Goal: Find specific page/section: Find specific page/section

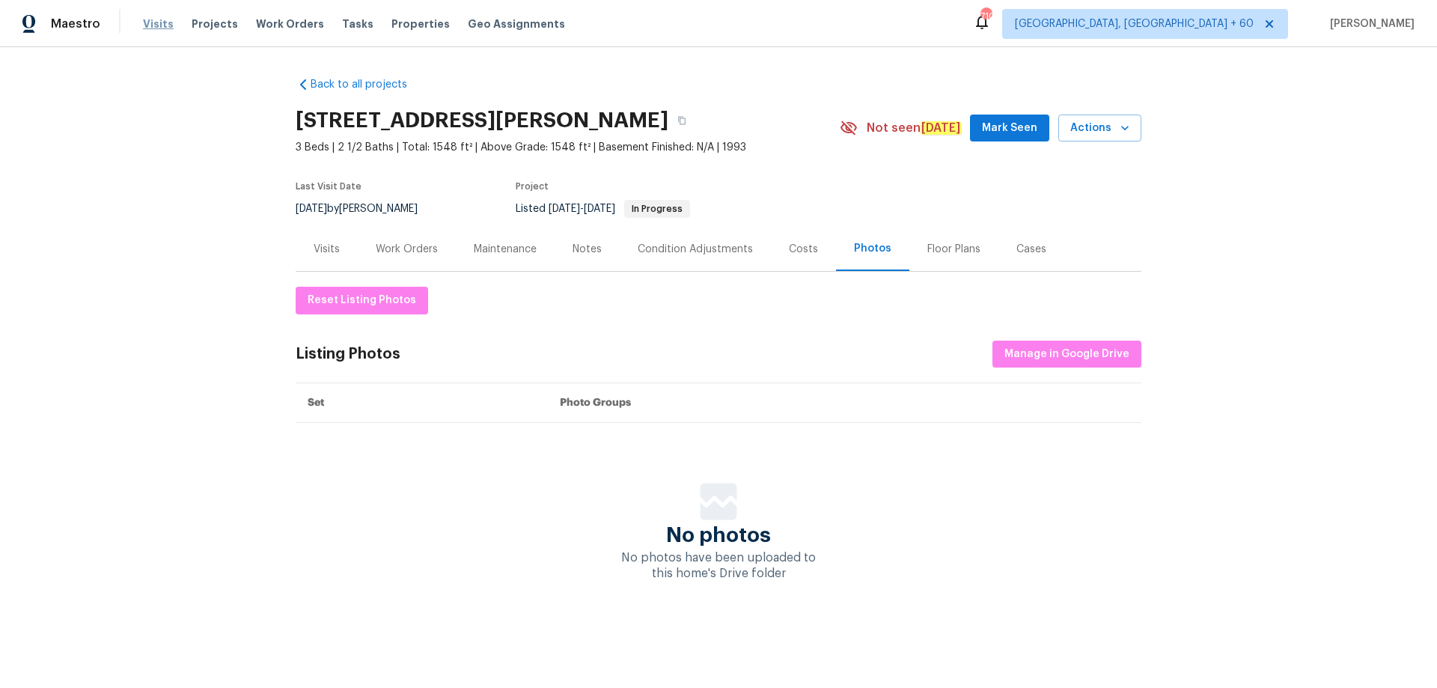
click at [145, 24] on span "Visits" at bounding box center [158, 23] width 31 height 15
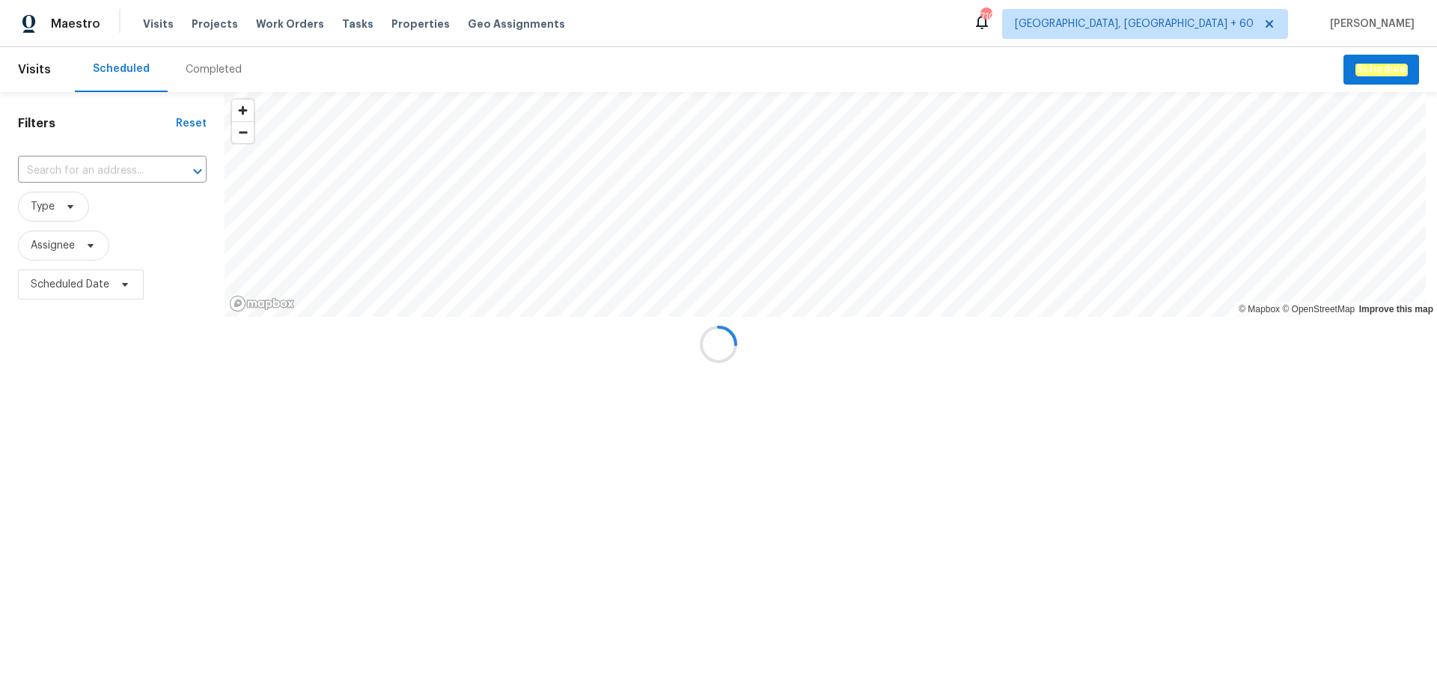
click at [198, 67] on div at bounding box center [718, 344] width 1437 height 688
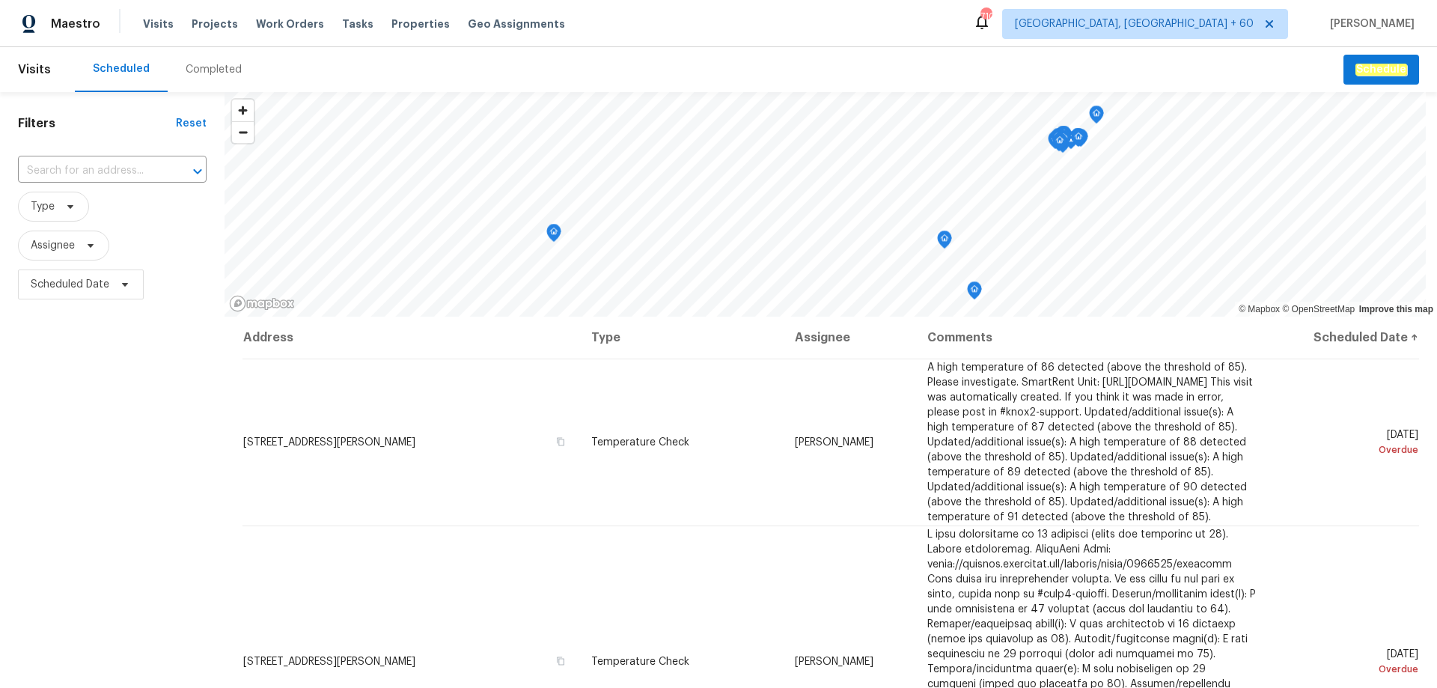
click at [198, 67] on div "Completed" at bounding box center [214, 69] width 56 height 15
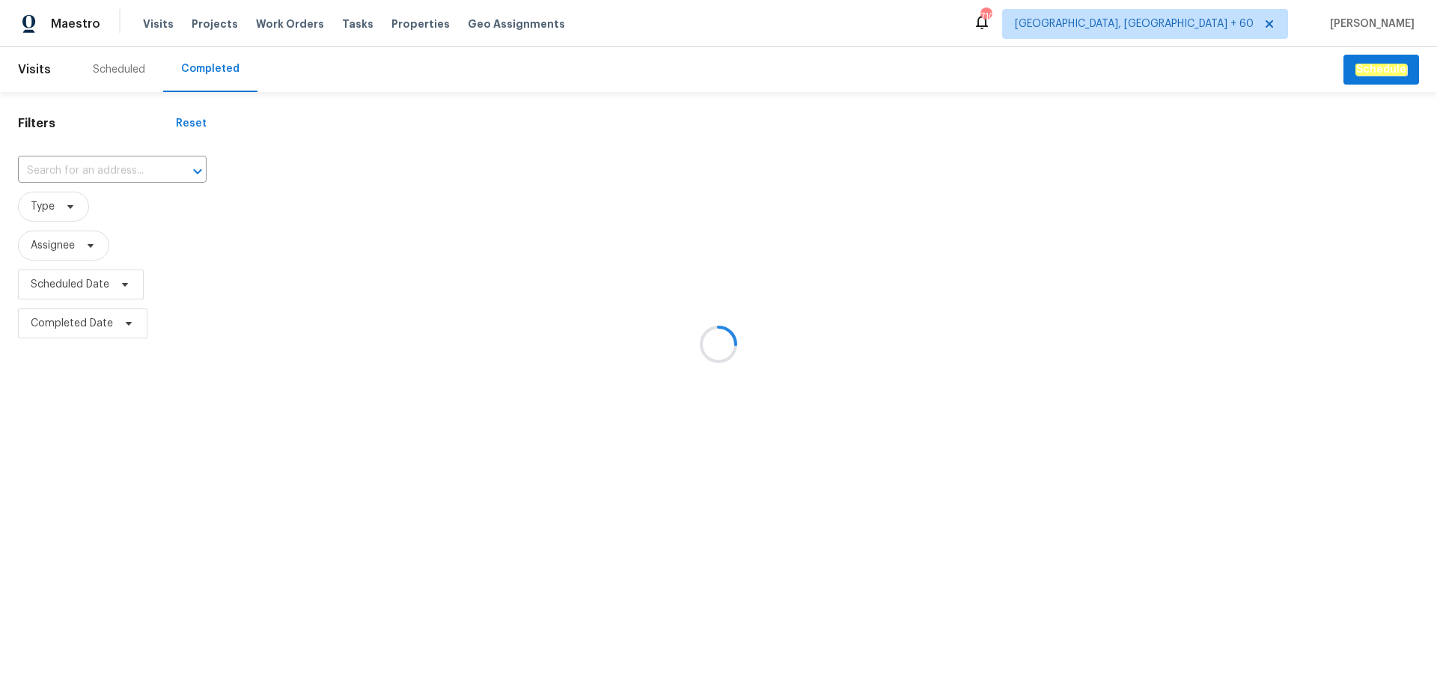
click at [121, 168] on div at bounding box center [718, 344] width 1437 height 688
click at [77, 167] on div at bounding box center [718, 344] width 1437 height 688
click at [68, 167] on div at bounding box center [718, 344] width 1437 height 688
click at [28, 174] on div at bounding box center [718, 344] width 1437 height 688
click at [31, 171] on div at bounding box center [718, 344] width 1437 height 688
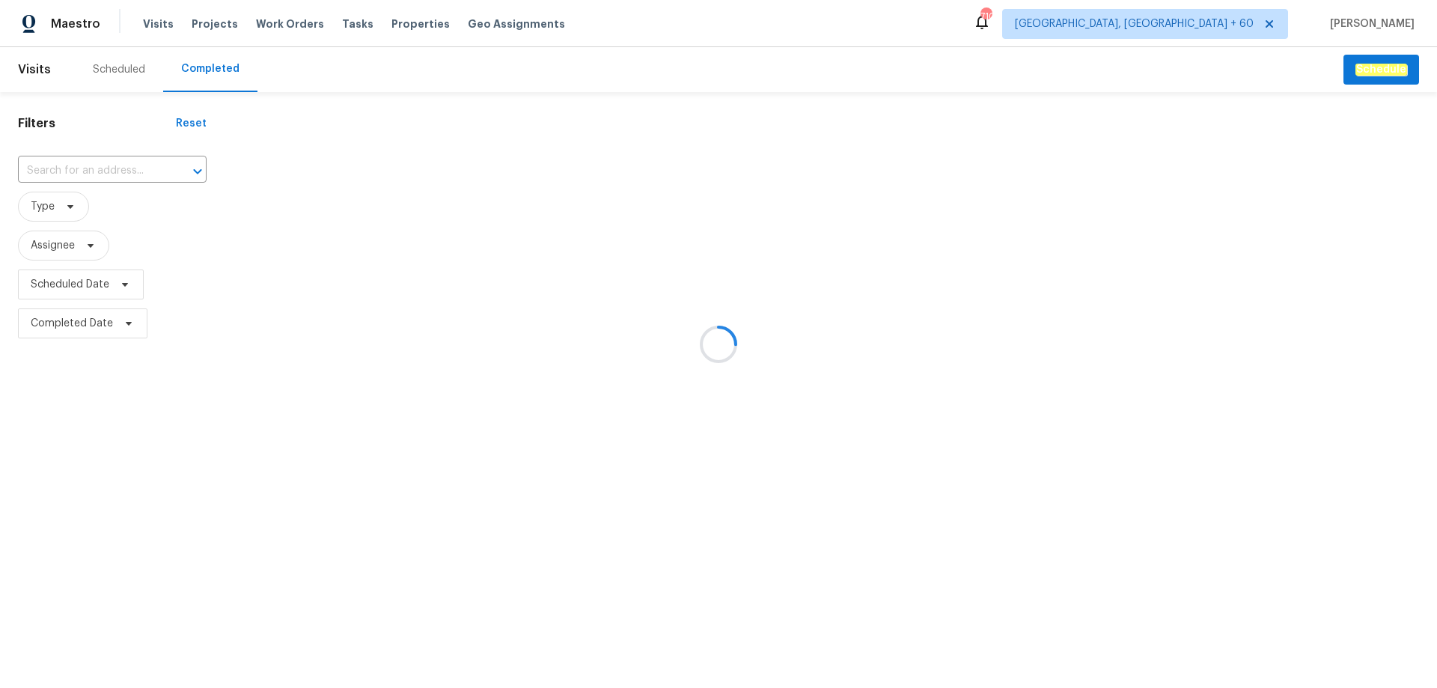
click at [44, 163] on div at bounding box center [718, 344] width 1437 height 688
click at [47, 164] on div at bounding box center [718, 344] width 1437 height 688
click at [82, 168] on div at bounding box center [718, 344] width 1437 height 688
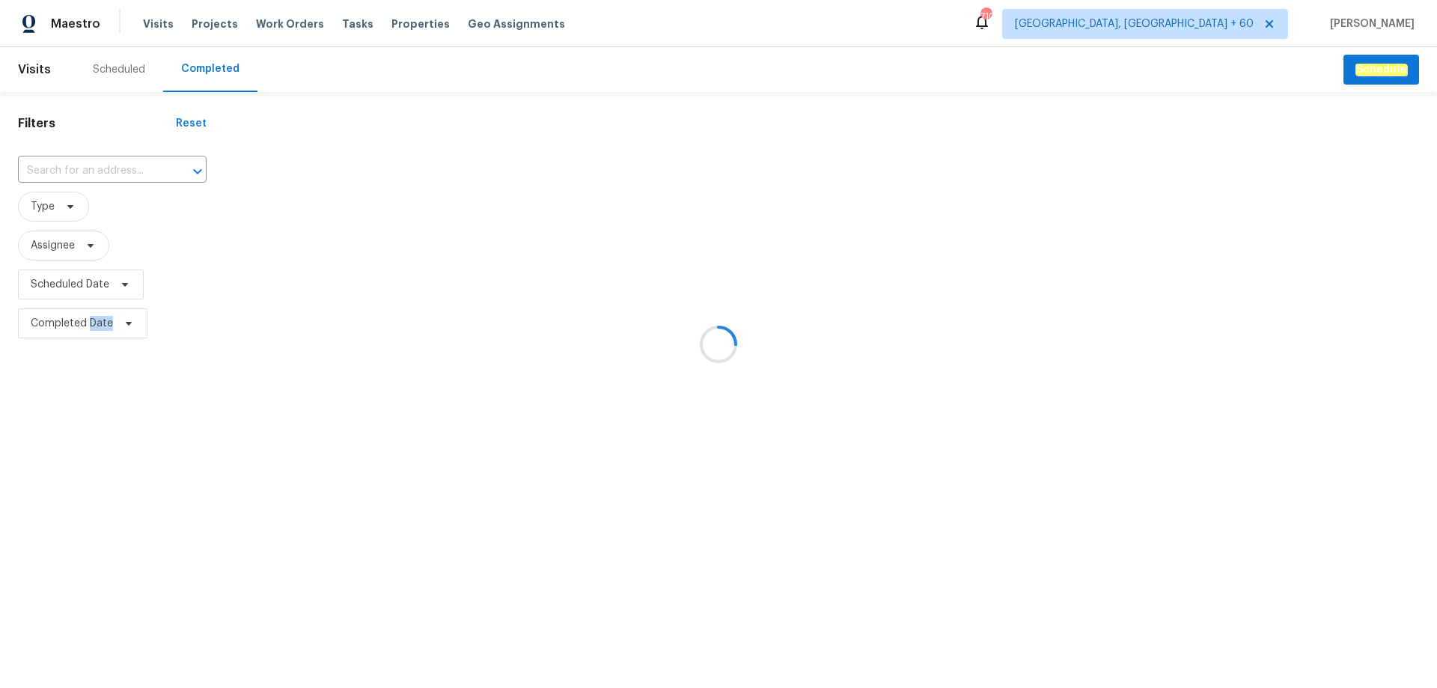
click at [82, 168] on div at bounding box center [718, 344] width 1437 height 688
click at [52, 171] on div at bounding box center [718, 344] width 1437 height 688
click at [50, 168] on div at bounding box center [718, 344] width 1437 height 688
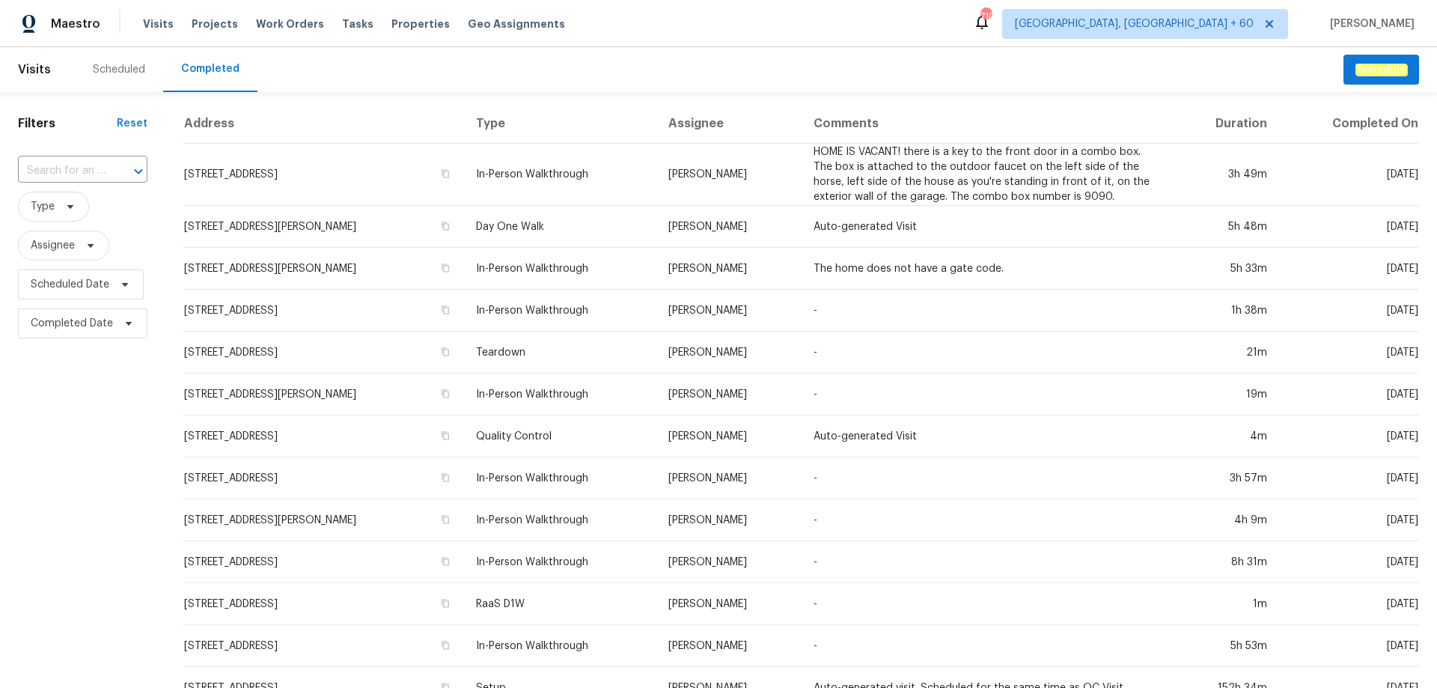
click at [48, 165] on input "text" at bounding box center [62, 170] width 88 height 23
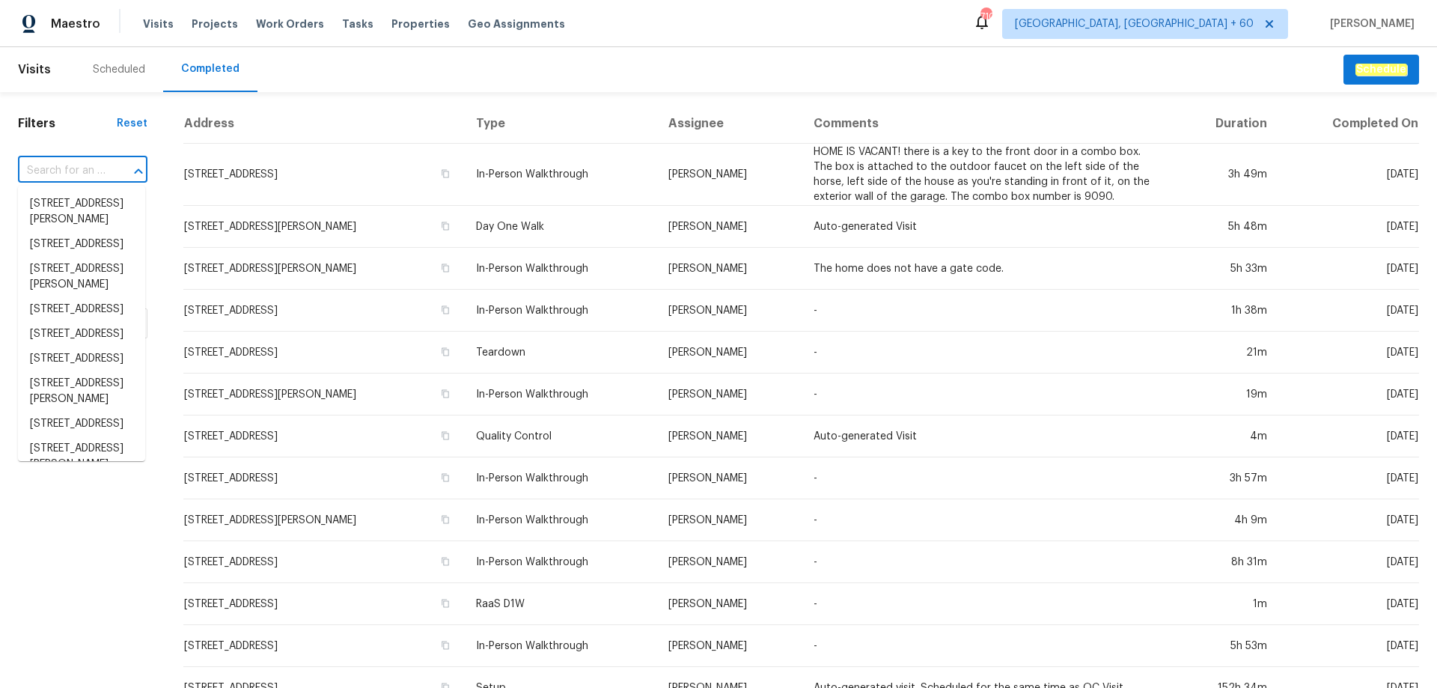
paste input "[URL][DOMAIN_NAME]"
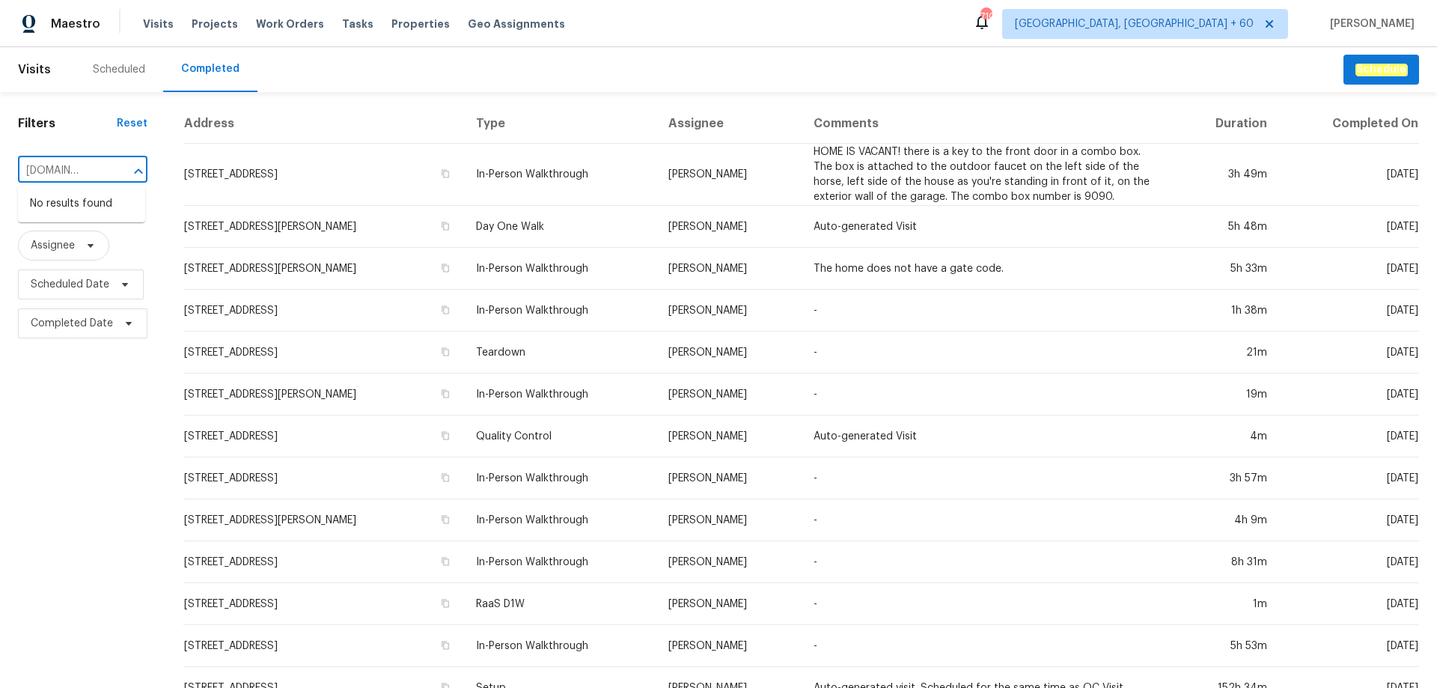
type input "[URL][DOMAIN_NAME]"
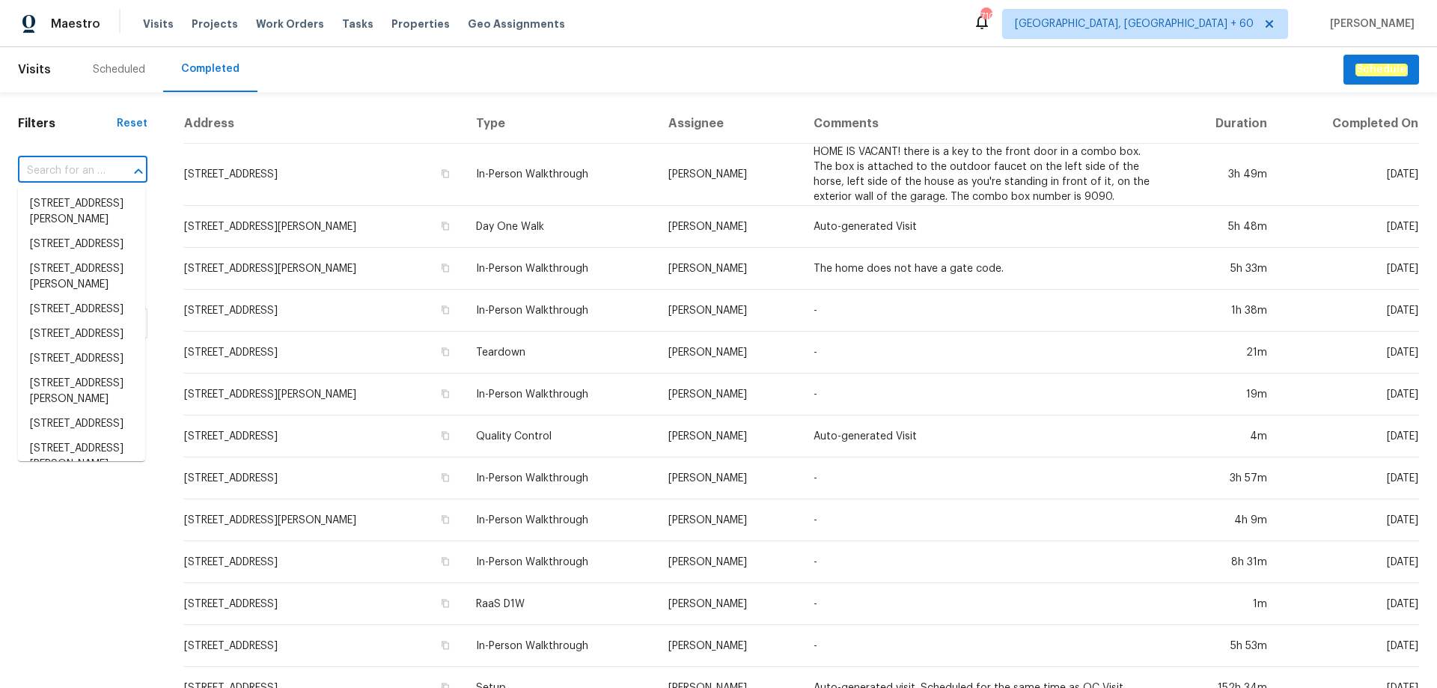
scroll to position [0, 0]
click at [86, 162] on input "text" at bounding box center [62, 170] width 88 height 23
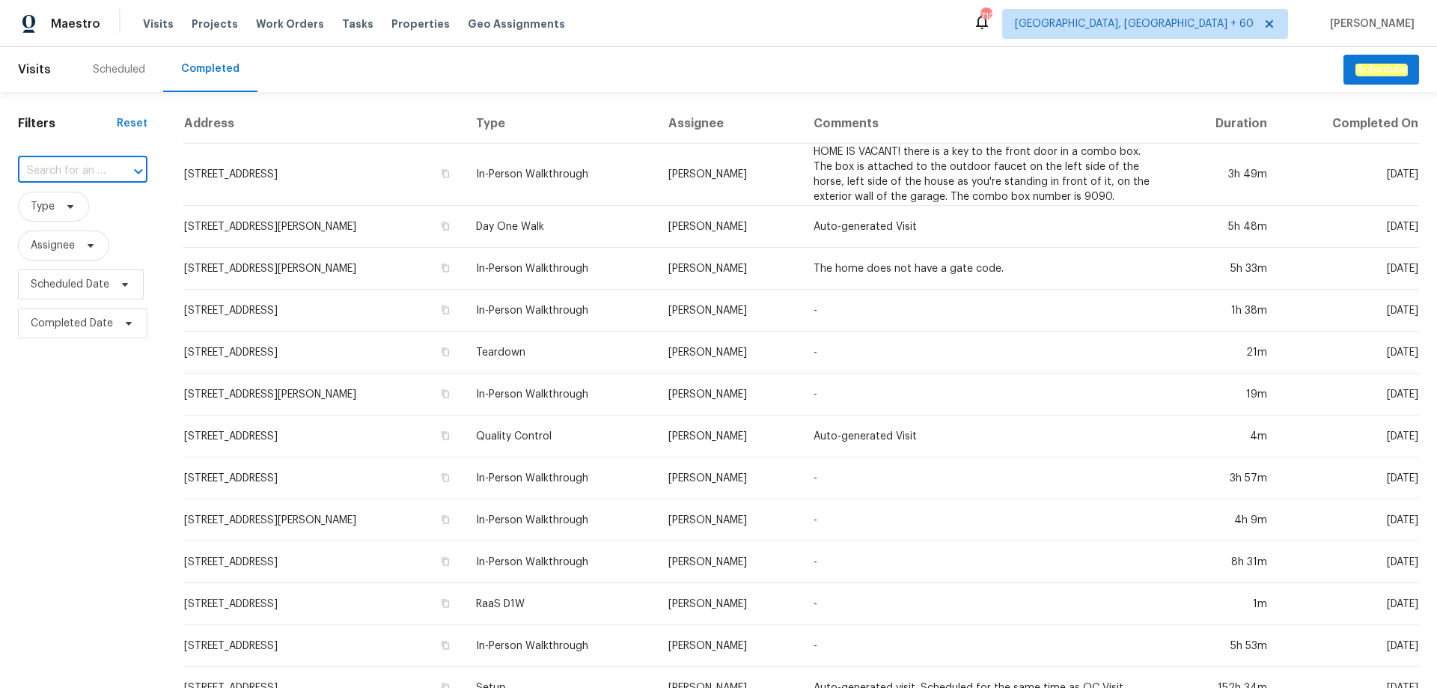
paste input "[STREET_ADDRESS][PERSON_NAME]"
type input "[STREET_ADDRESS][PERSON_NAME]"
click at [93, 213] on li "[STREET_ADDRESS][PERSON_NAME]" at bounding box center [81, 212] width 127 height 40
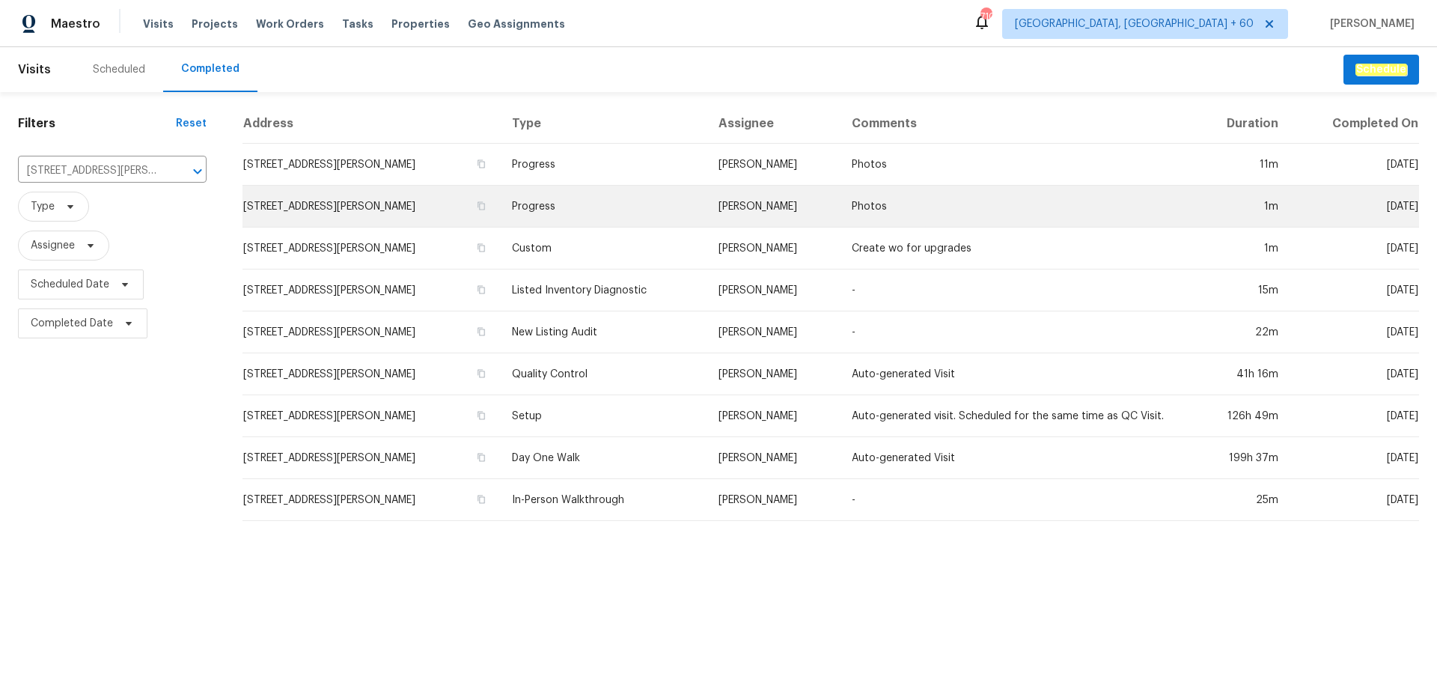
click at [599, 222] on td "Progress" at bounding box center [603, 207] width 206 height 42
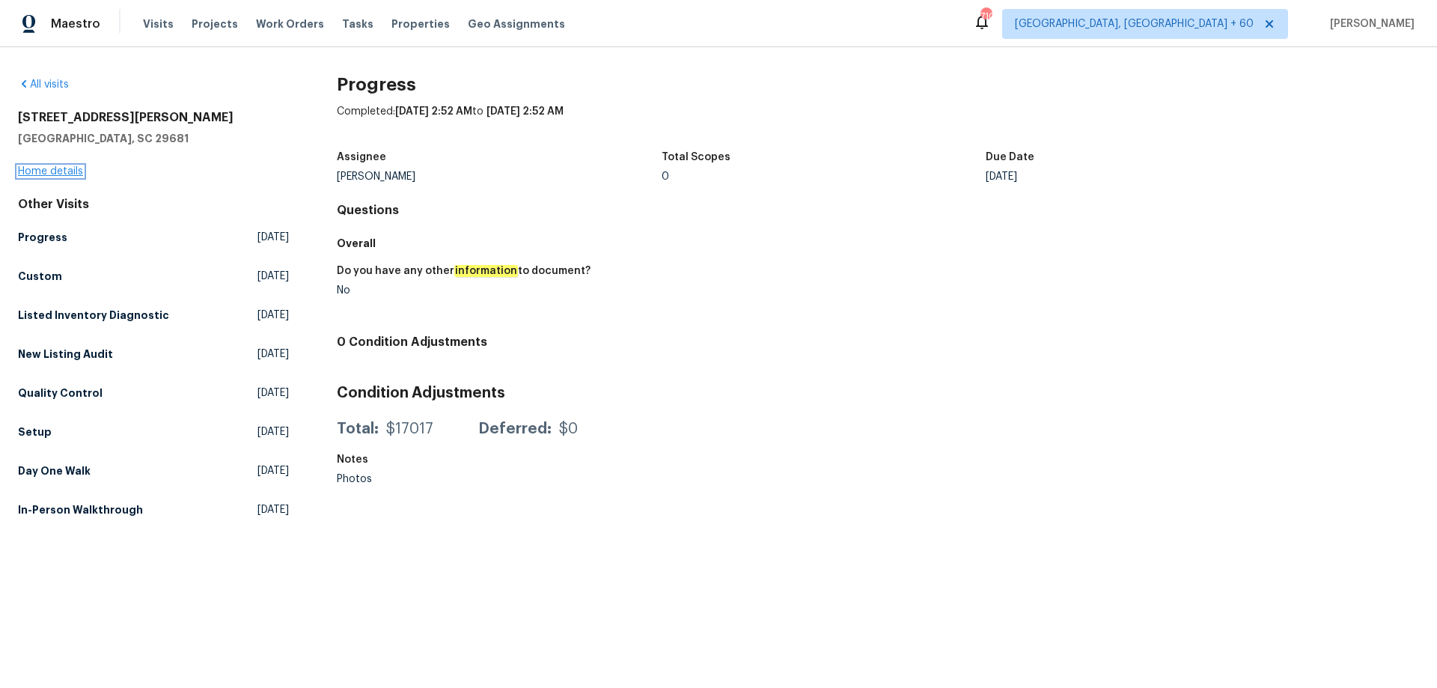
click at [70, 172] on link "Home details" at bounding box center [50, 171] width 65 height 10
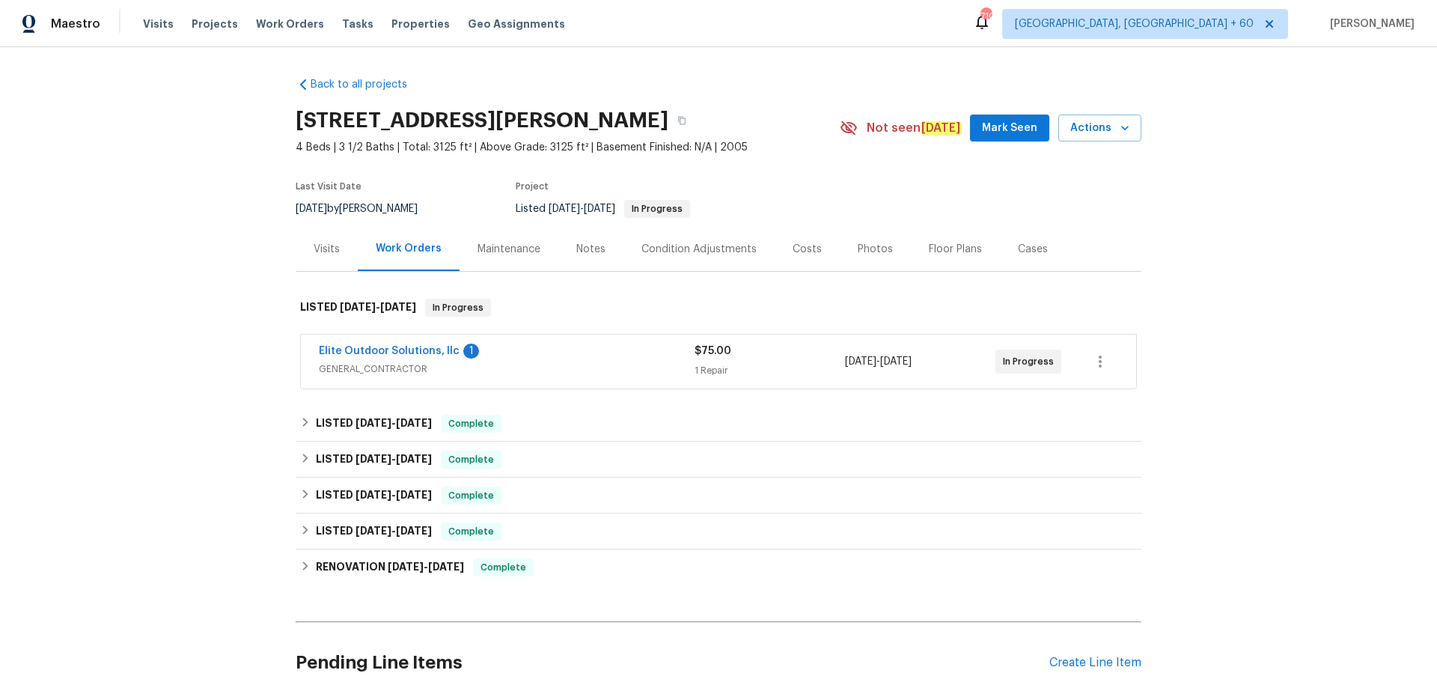
click at [858, 247] on div "Photos" at bounding box center [875, 249] width 35 height 15
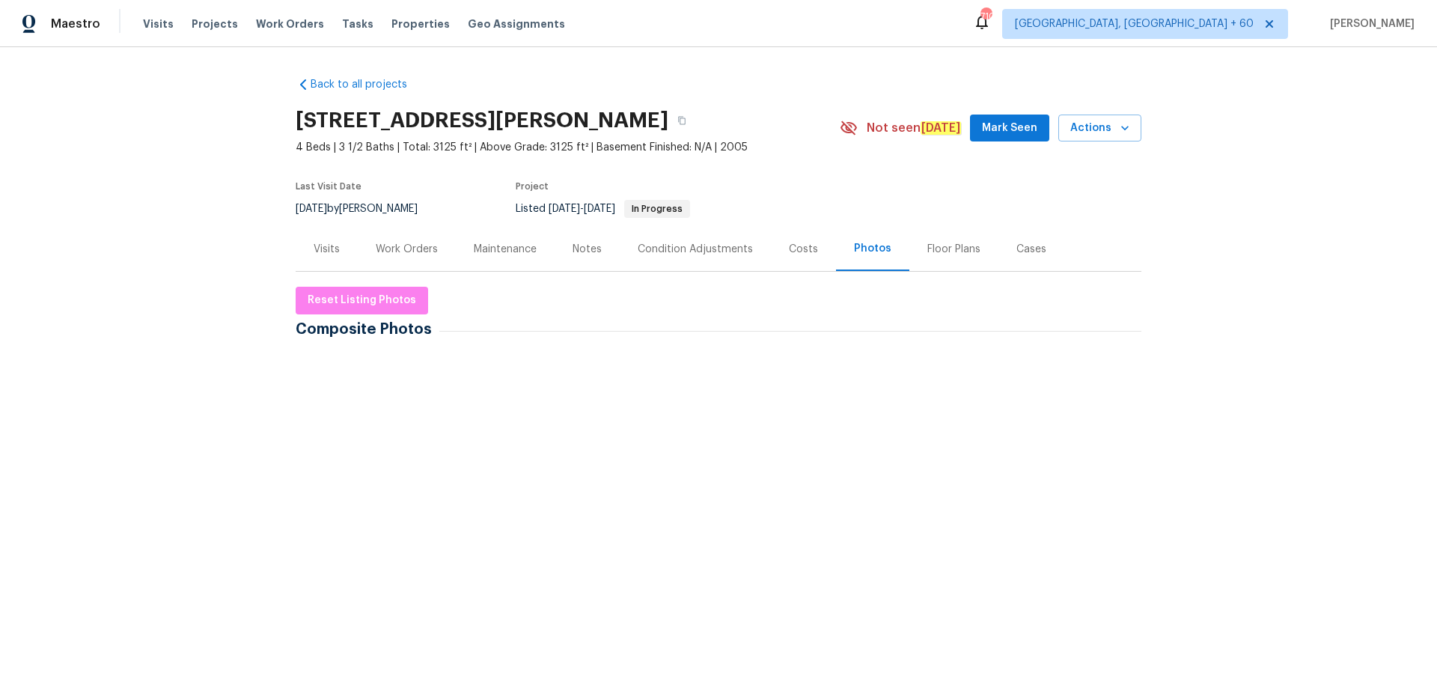
scroll to position [299, 0]
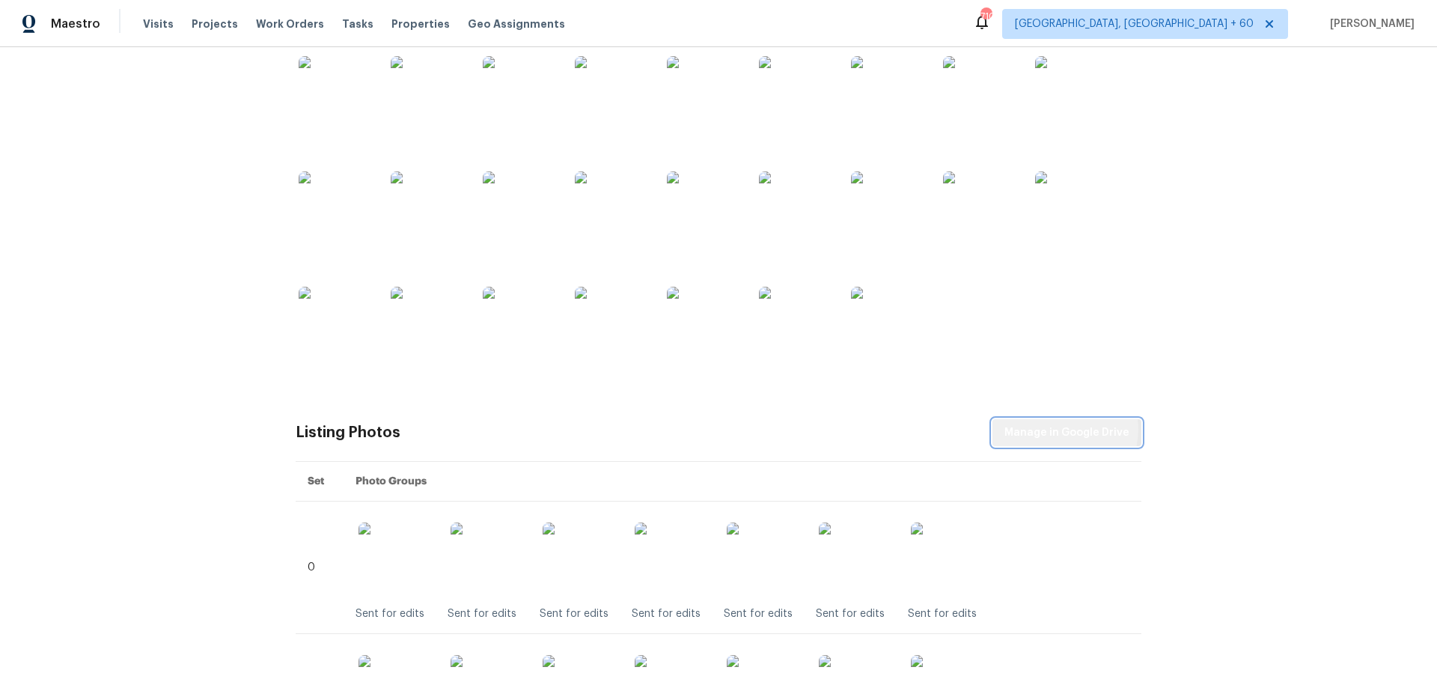
click at [1062, 430] on span "Manage in Google Drive" at bounding box center [1067, 433] width 125 height 19
